Goal: Task Accomplishment & Management: Use online tool/utility

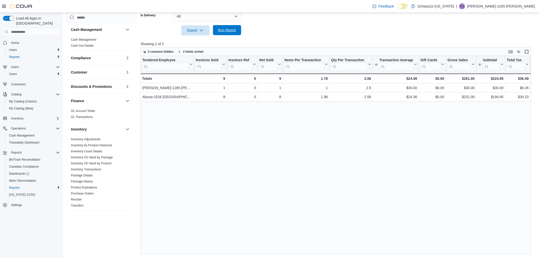
scroll to position [164, 0]
click at [237, 30] on span "Run Report" at bounding box center [227, 30] width 22 height 10
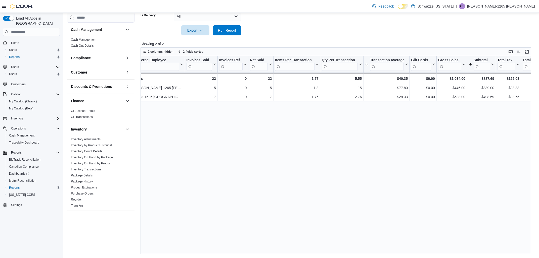
scroll to position [0, 0]
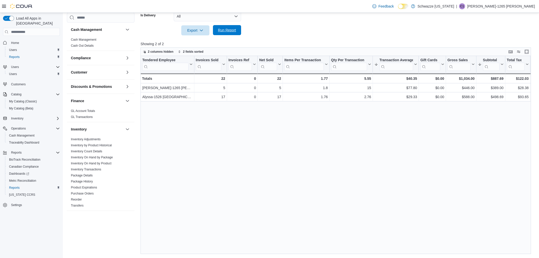
click at [222, 26] on span "Run Report" at bounding box center [227, 30] width 22 height 10
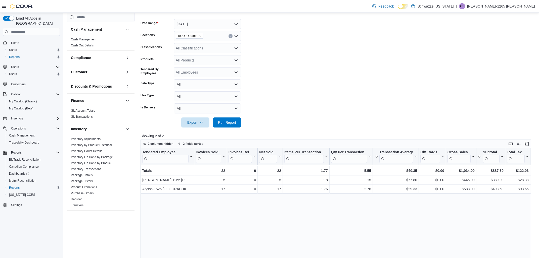
scroll to position [56, 0]
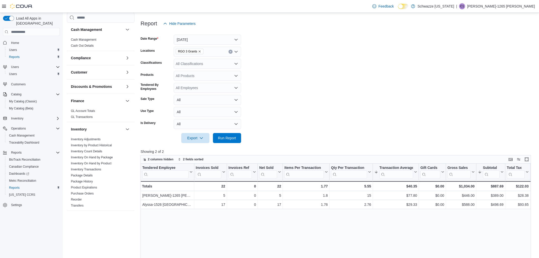
click at [198, 51] on icon "Remove RGO 3 Grants from selection in this group" at bounding box center [199, 51] width 3 height 3
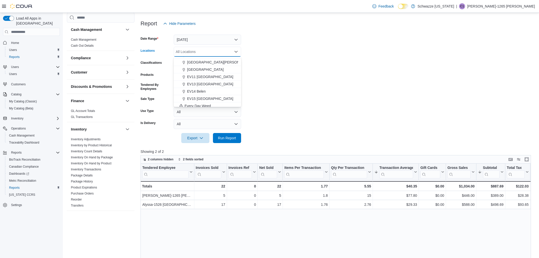
scroll to position [94, 0]
click at [201, 91] on span "EDW01 [GEOGRAPHIC_DATA]" at bounding box center [212, 89] width 50 height 5
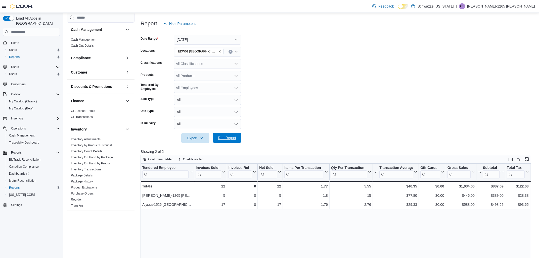
click at [225, 136] on span "Run Report" at bounding box center [227, 138] width 22 height 10
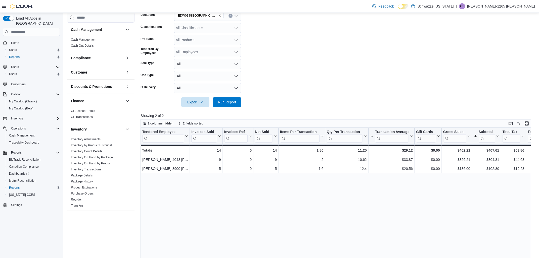
scroll to position [56, 0]
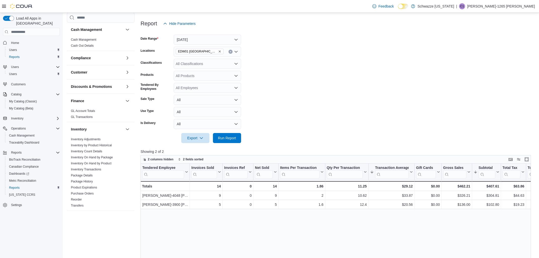
click at [205, 52] on span "EDW01 [GEOGRAPHIC_DATA]" at bounding box center [199, 51] width 43 height 5
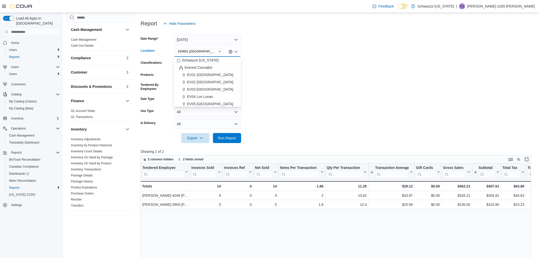
click at [218, 51] on icon "Remove EDW01 Farmington from selection in this group" at bounding box center [219, 51] width 3 height 3
click at [206, 51] on div "All Locations Combo box. Selected. Combo box input. All Locations. Type some te…" at bounding box center [207, 52] width 67 height 10
click at [207, 73] on span "RGO 3 Grants" at bounding box center [198, 72] width 22 height 5
click at [229, 140] on span "Run Report" at bounding box center [227, 137] width 18 height 5
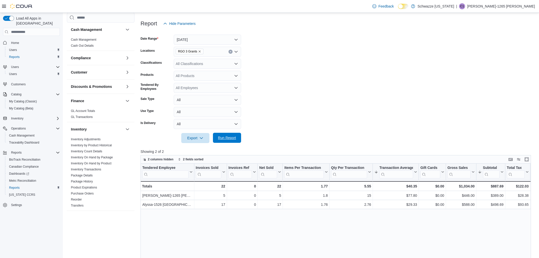
click at [226, 142] on span "Run Report" at bounding box center [227, 138] width 22 height 10
click at [221, 139] on span "Run Report" at bounding box center [227, 137] width 18 height 5
